Goal: Navigation & Orientation: Go to known website

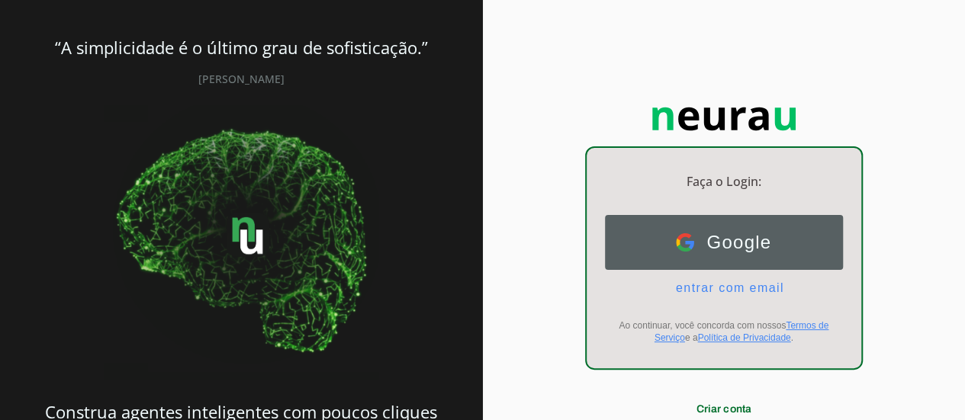
click at [778, 249] on button "Google Google" at bounding box center [724, 242] width 238 height 55
